Goal: Task Accomplishment & Management: Complete application form

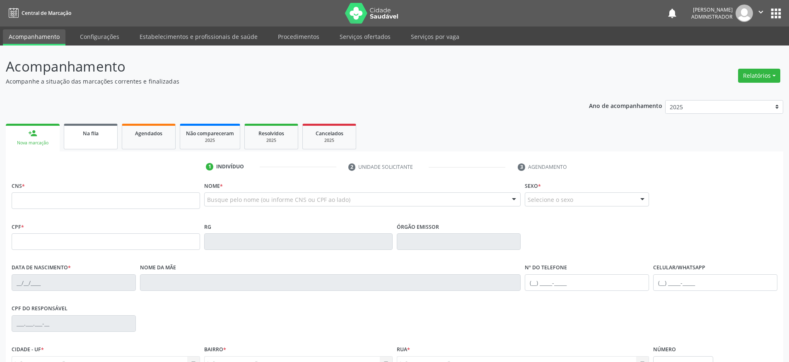
click at [99, 143] on link "Na fila" at bounding box center [91, 137] width 54 height 26
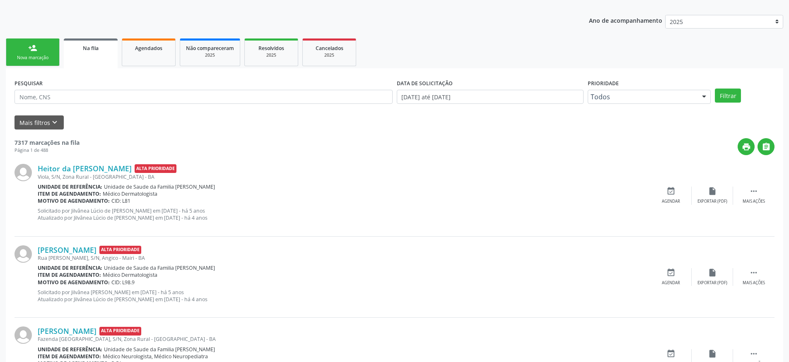
scroll to position [50, 0]
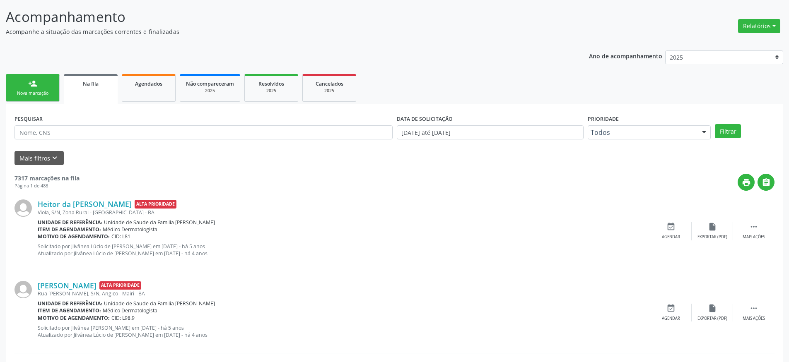
click at [31, 93] on div "Nova marcação" at bounding box center [32, 93] width 41 height 6
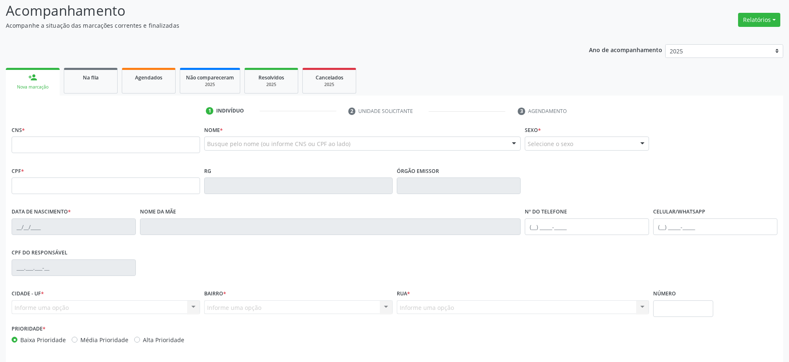
scroll to position [0, 0]
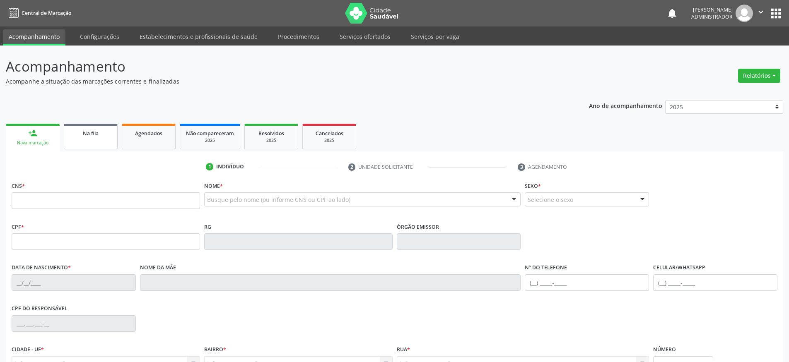
click at [90, 136] on span "Na fila" at bounding box center [91, 133] width 16 height 7
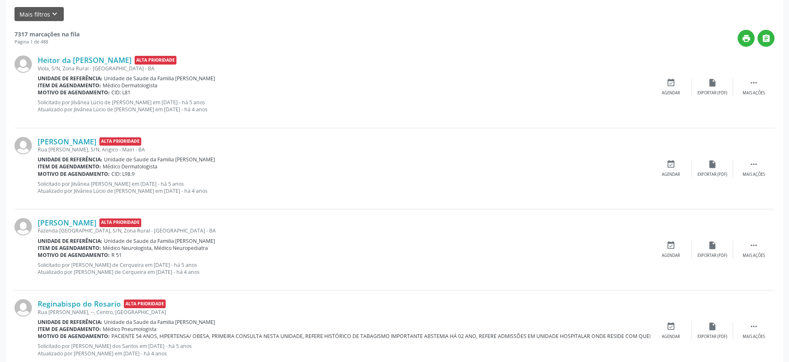
scroll to position [199, 0]
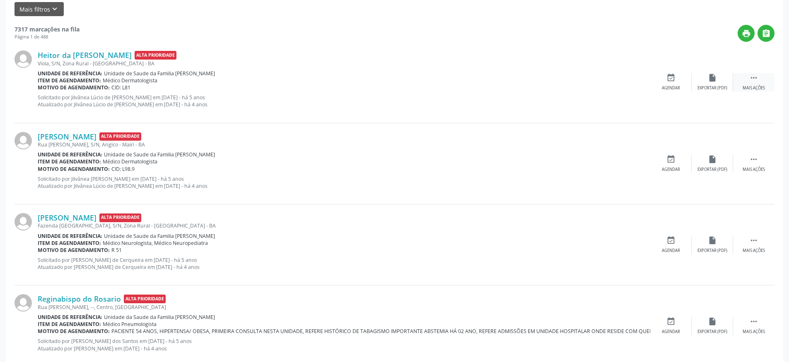
click at [756, 79] on icon "" at bounding box center [753, 77] width 9 height 9
click at [702, 99] on div "Heitor da [PERSON_NAME] Alta Prioridade Viola, S/N, Zona Rural - [GEOGRAPHIC_DA…" at bounding box center [394, 82] width 760 height 81
click at [80, 53] on link "Heitor da [PERSON_NAME]" at bounding box center [85, 55] width 94 height 9
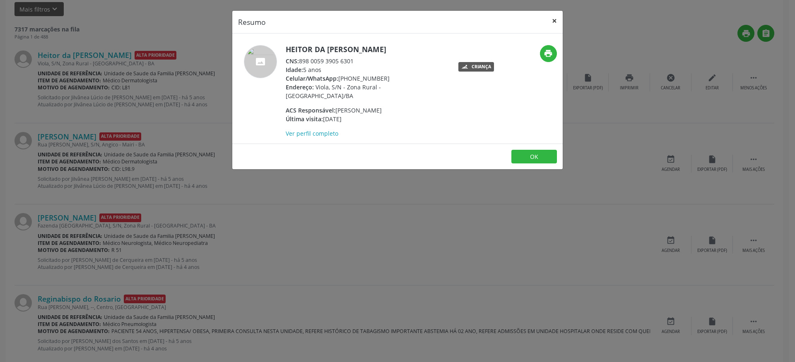
click at [555, 22] on button "×" at bounding box center [554, 21] width 17 height 20
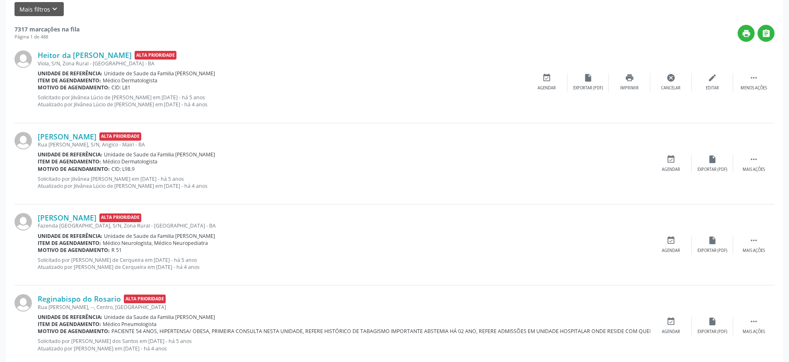
scroll to position [0, 0]
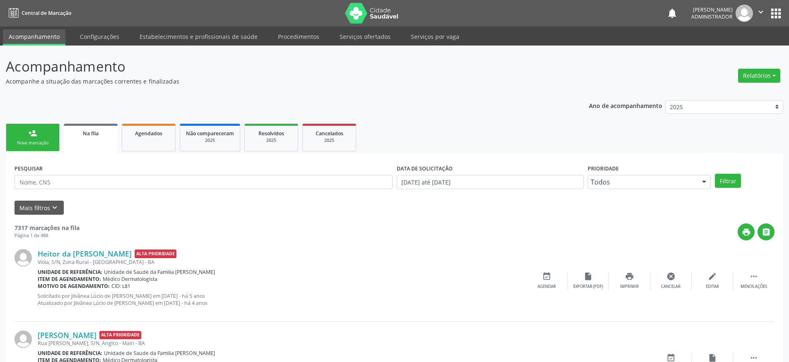
click at [34, 135] on div "person_add" at bounding box center [32, 133] width 9 height 9
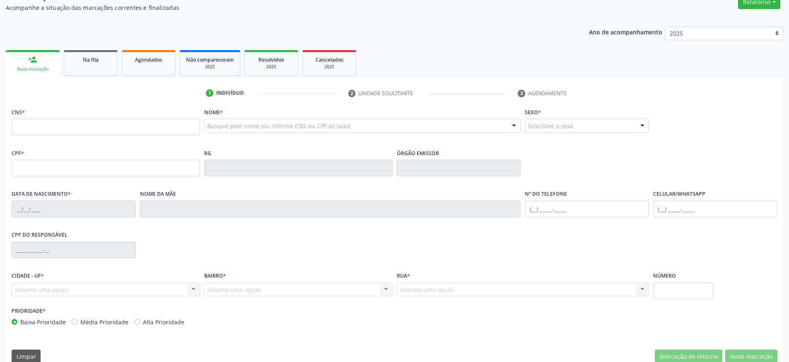
scroll to position [87, 0]
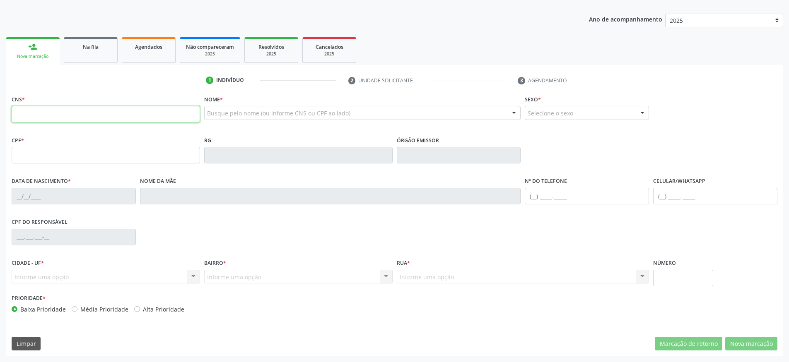
click at [79, 118] on input "text" at bounding box center [106, 114] width 188 height 17
click at [65, 159] on input "text" at bounding box center [106, 155] width 188 height 17
type input "034.382.463-92"
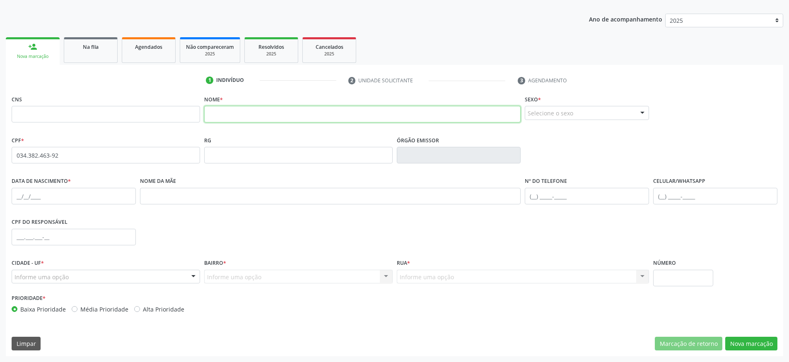
click at [294, 120] on input "text" at bounding box center [362, 114] width 317 height 17
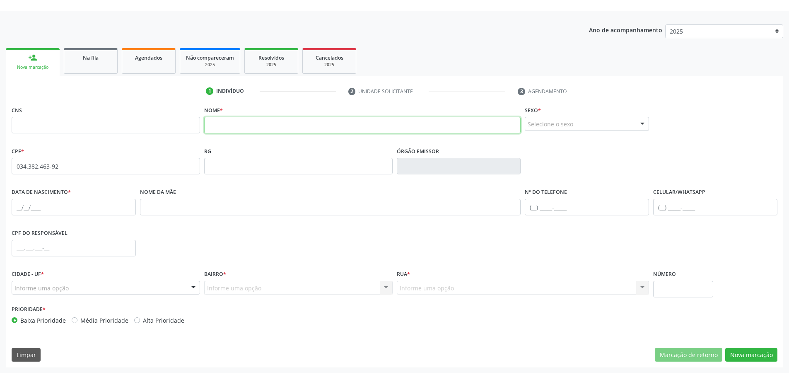
scroll to position [65, 0]
